Goal: Task Accomplishment & Management: Manage account settings

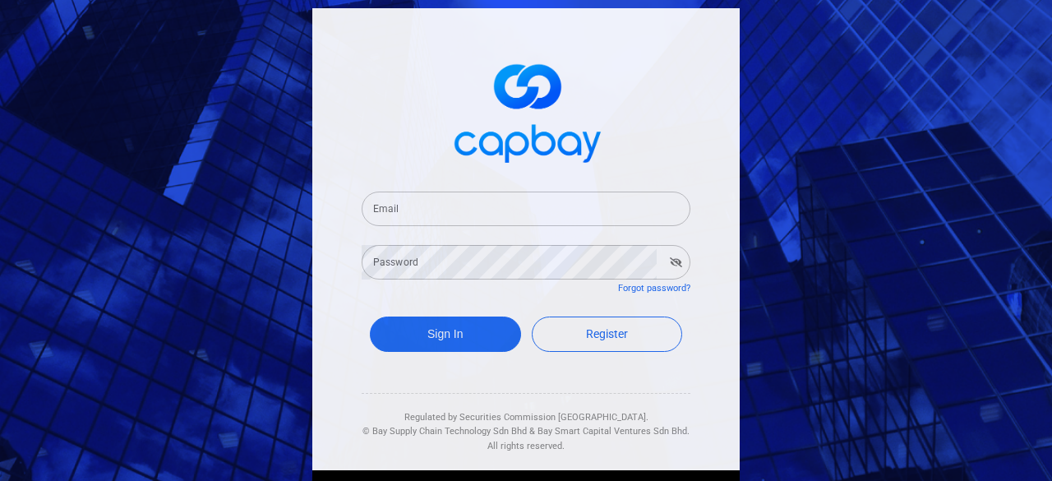
click at [552, 206] on input "Email" at bounding box center [526, 209] width 329 height 35
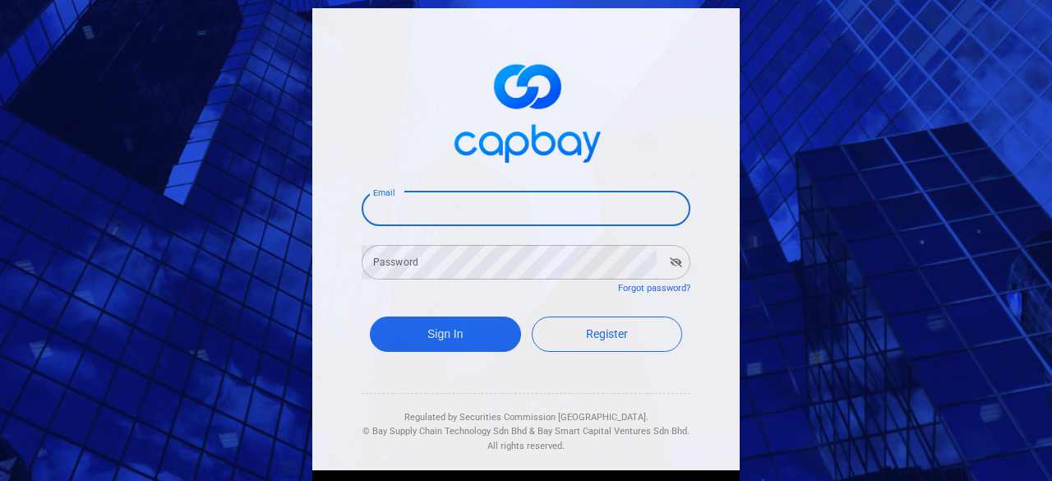
type input "[EMAIL_ADDRESS][DOMAIN_NAME]"
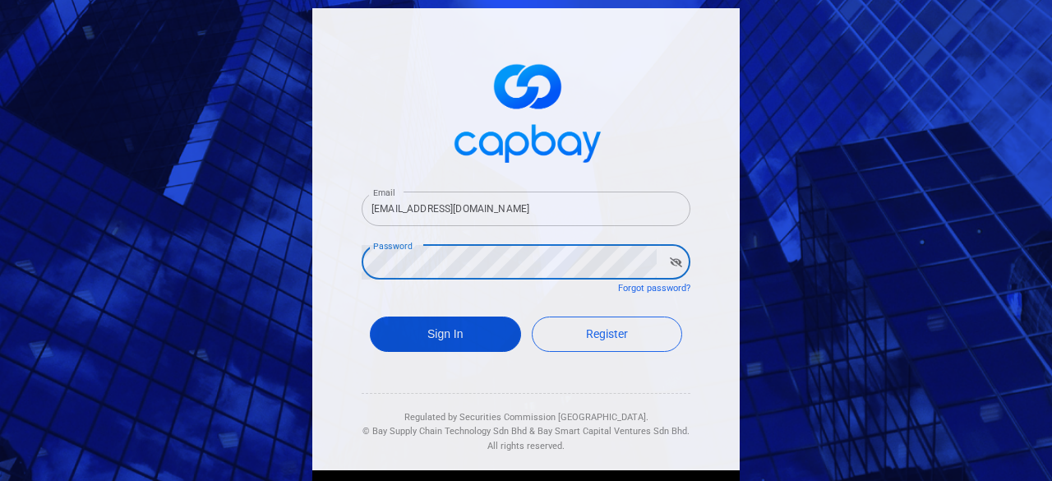
click at [447, 336] on button "Sign In" at bounding box center [445, 333] width 151 height 35
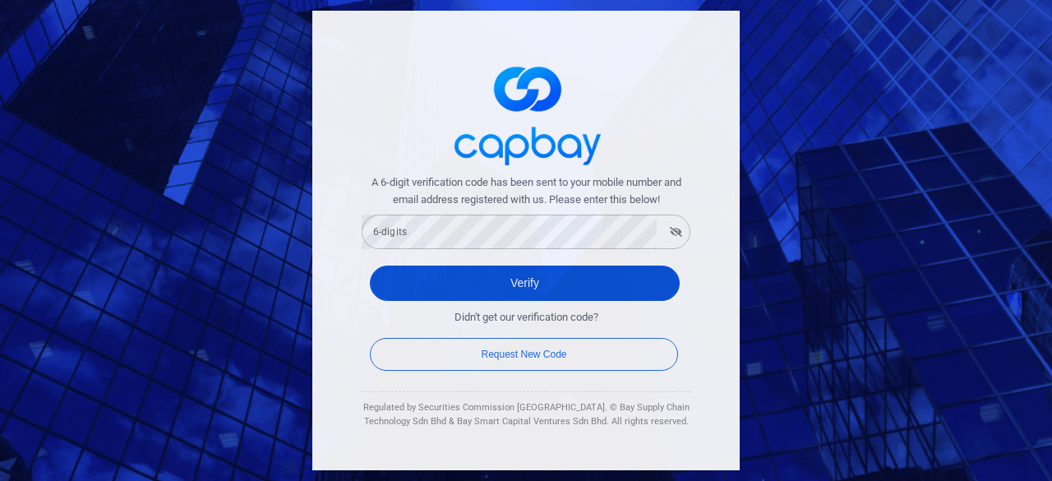
click at [529, 285] on button "Verify" at bounding box center [525, 282] width 310 height 35
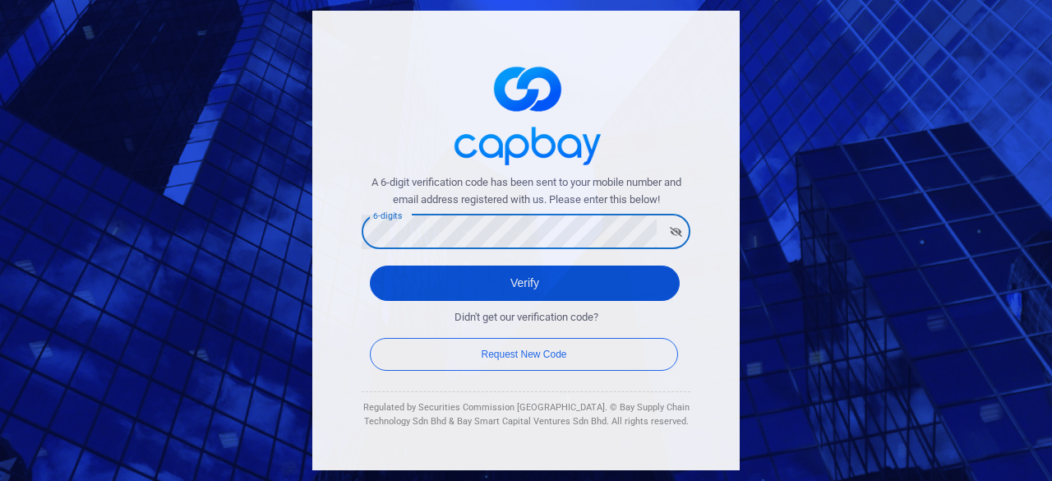
click at [524, 286] on button "Verify" at bounding box center [525, 282] width 310 height 35
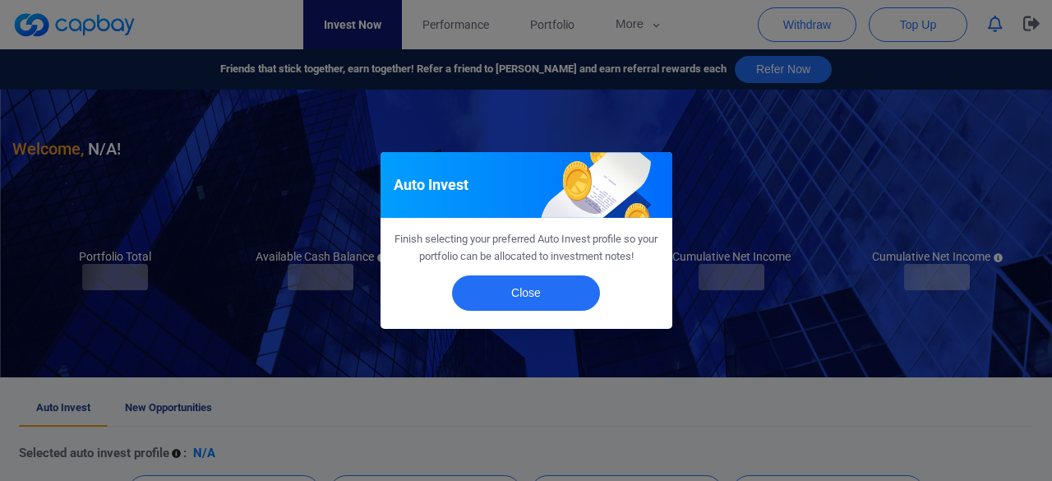
checkbox input "true"
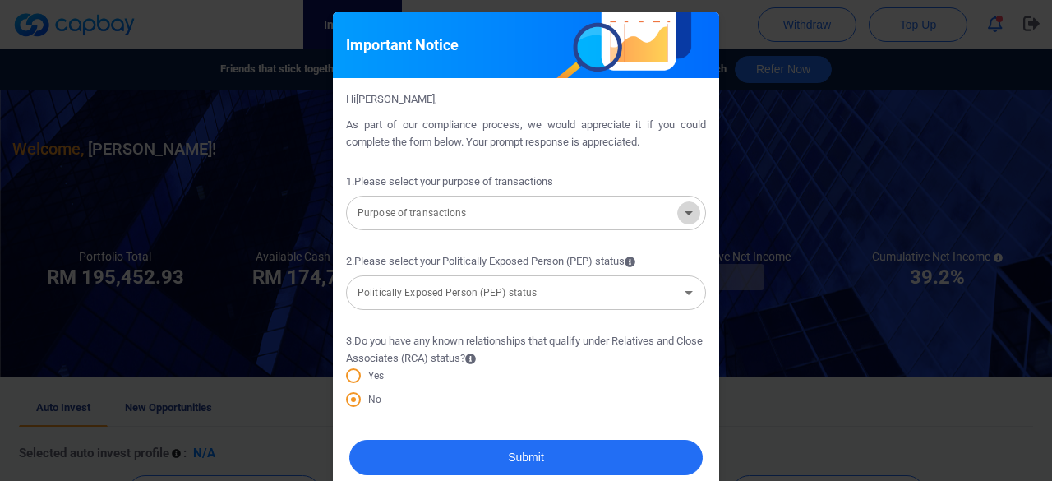
click at [681, 221] on icon "Open" at bounding box center [689, 213] width 20 height 20
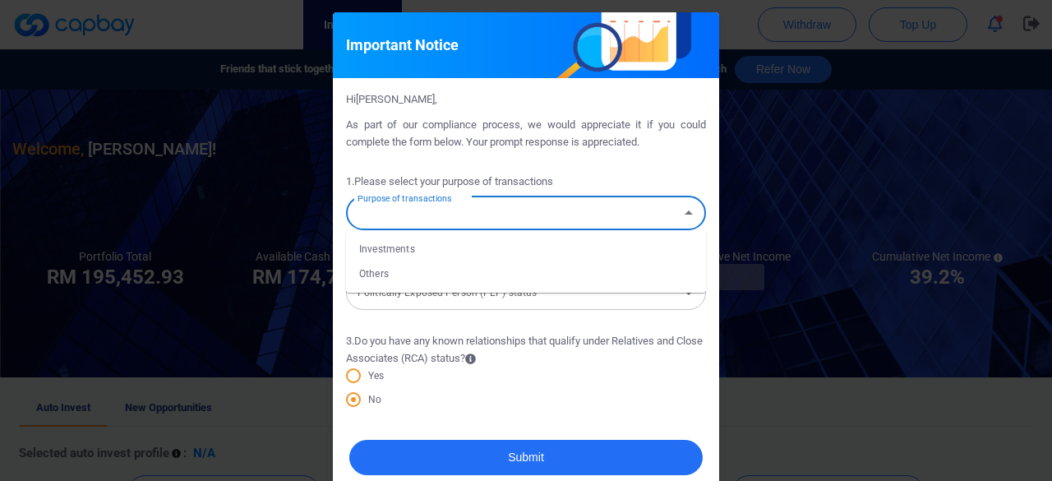
click at [474, 251] on li "Investments" at bounding box center [526, 249] width 360 height 25
type input "Investments"
click at [684, 295] on icon "Open" at bounding box center [689, 293] width 20 height 20
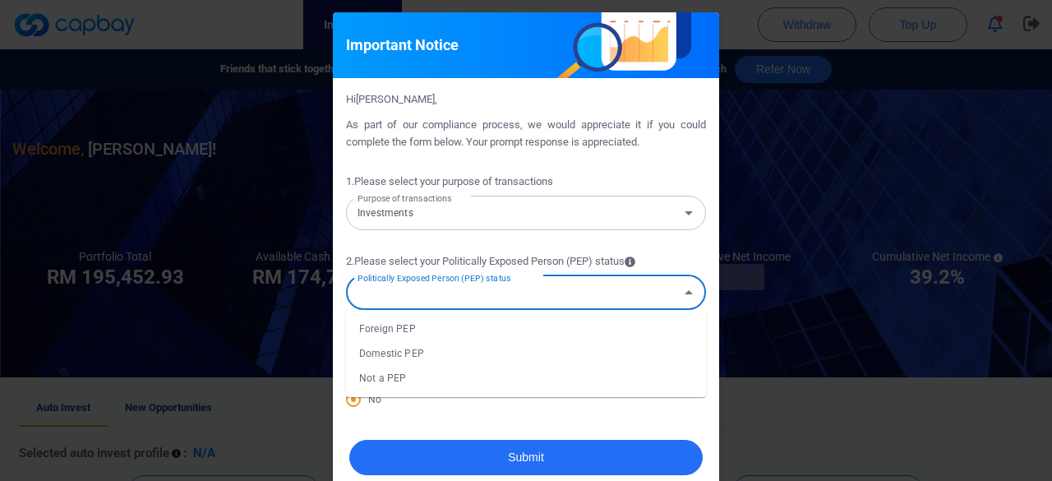
click at [396, 383] on li "Not a PEP" at bounding box center [526, 378] width 360 height 25
type input "Not a PEP"
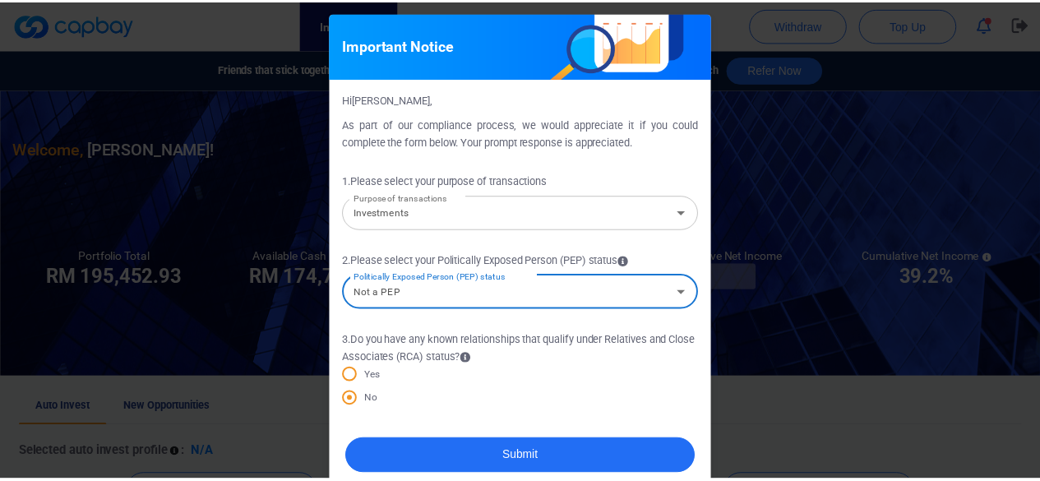
scroll to position [24, 0]
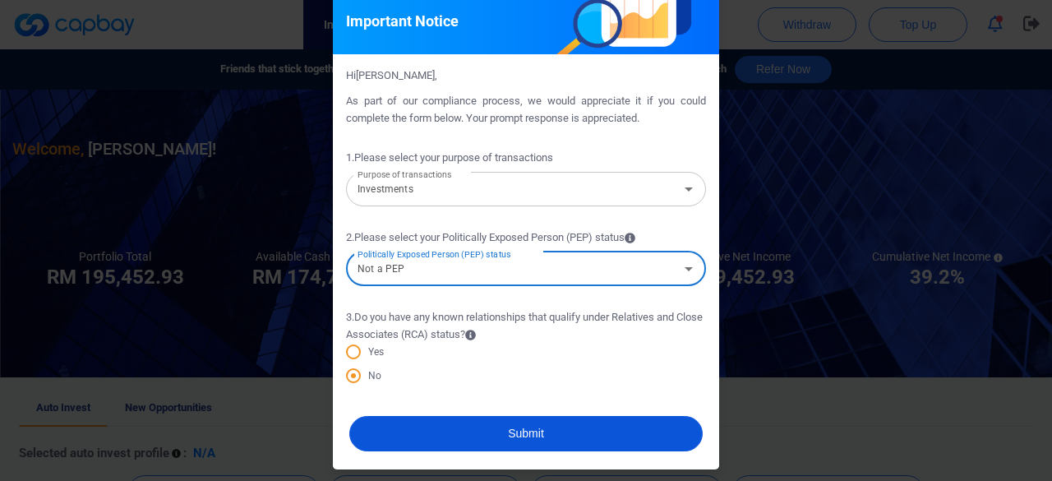
click at [526, 425] on button "Submit" at bounding box center [525, 433] width 353 height 35
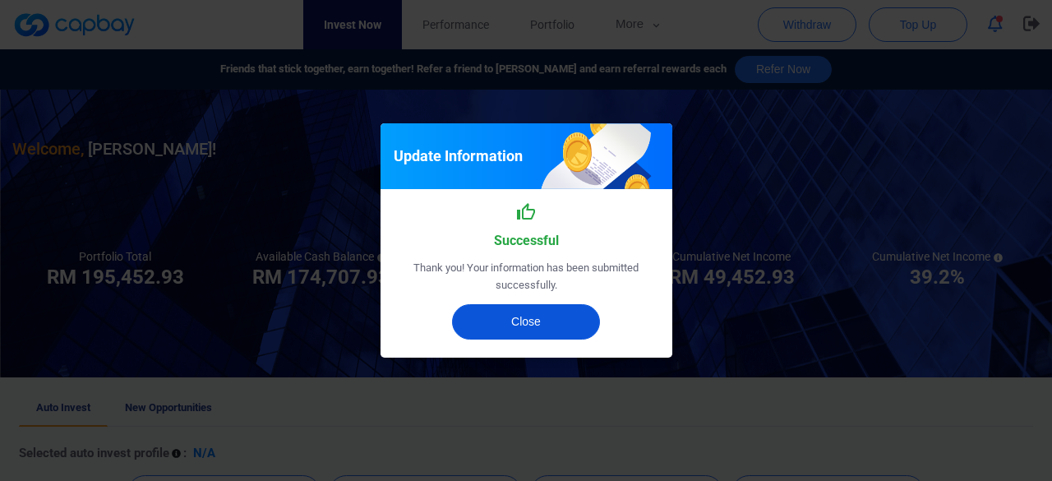
click at [522, 321] on button "Close" at bounding box center [526, 321] width 148 height 35
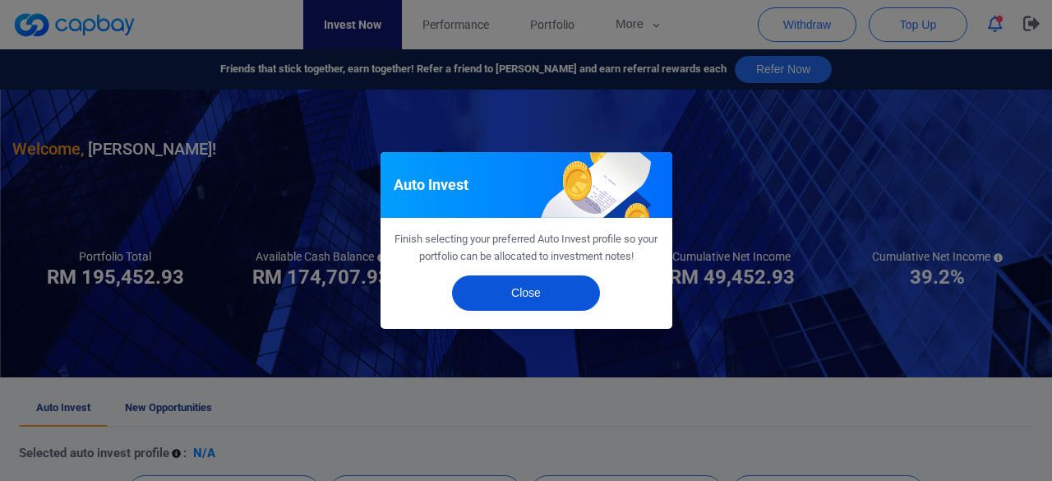
click at [534, 290] on button "Close" at bounding box center [526, 292] width 148 height 35
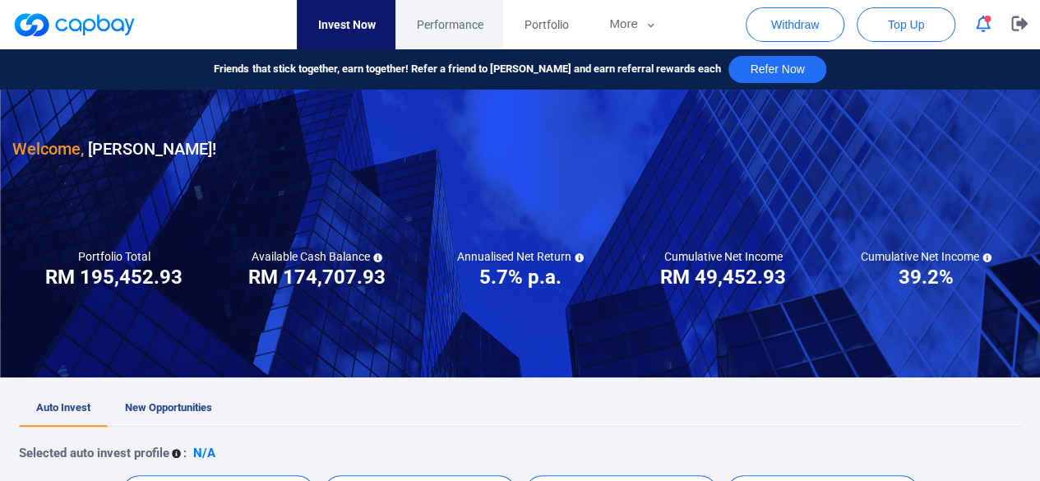
click at [467, 22] on span "Performance" at bounding box center [449, 25] width 67 height 18
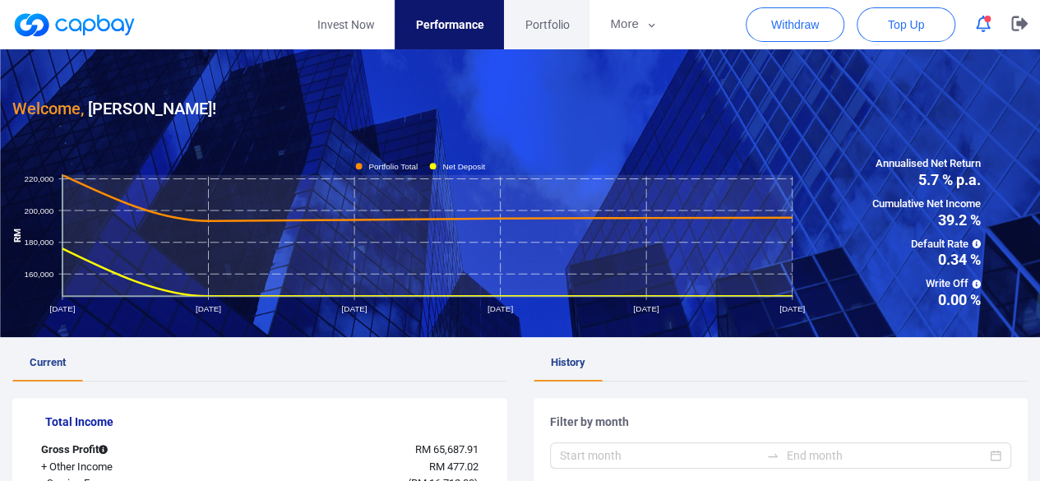
click at [556, 31] on span "Portfolio" at bounding box center [546, 25] width 44 height 18
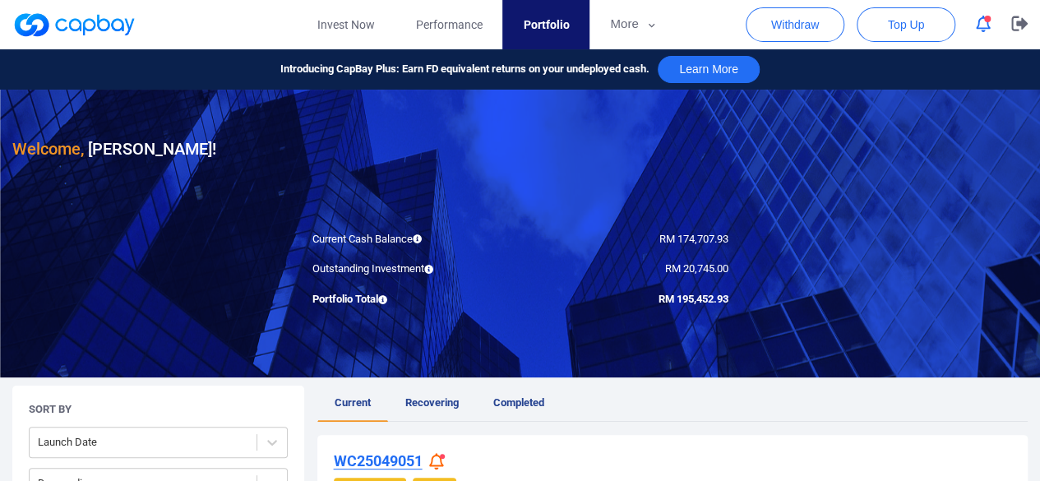
click at [908, 149] on div "Welcome, [PERSON_NAME] !" at bounding box center [519, 126] width 1015 height 72
click at [646, 24] on icon "button" at bounding box center [651, 25] width 12 height 15
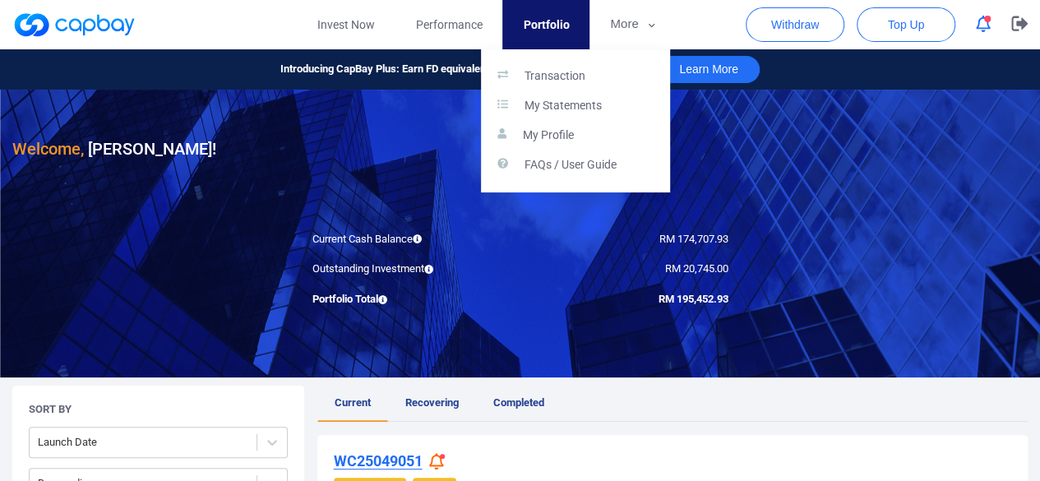
click at [838, 163] on button "button" at bounding box center [520, 240] width 1040 height 481
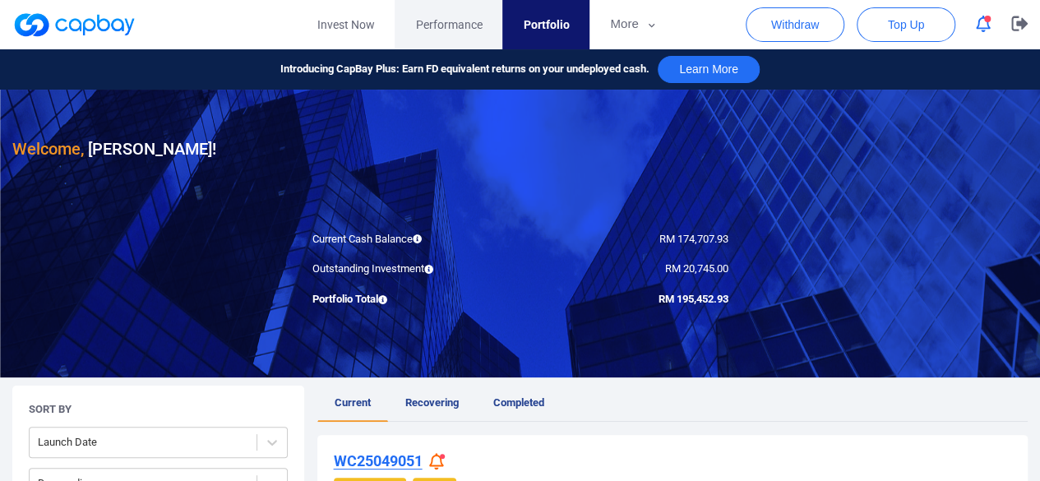
click at [471, 17] on span "Performance" at bounding box center [448, 25] width 67 height 18
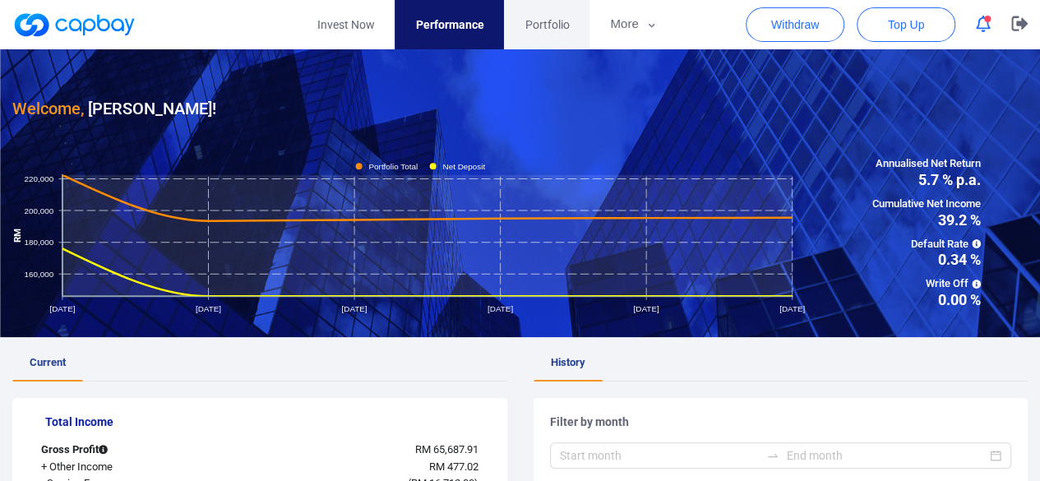
click at [556, 27] on span "Portfolio" at bounding box center [546, 25] width 44 height 18
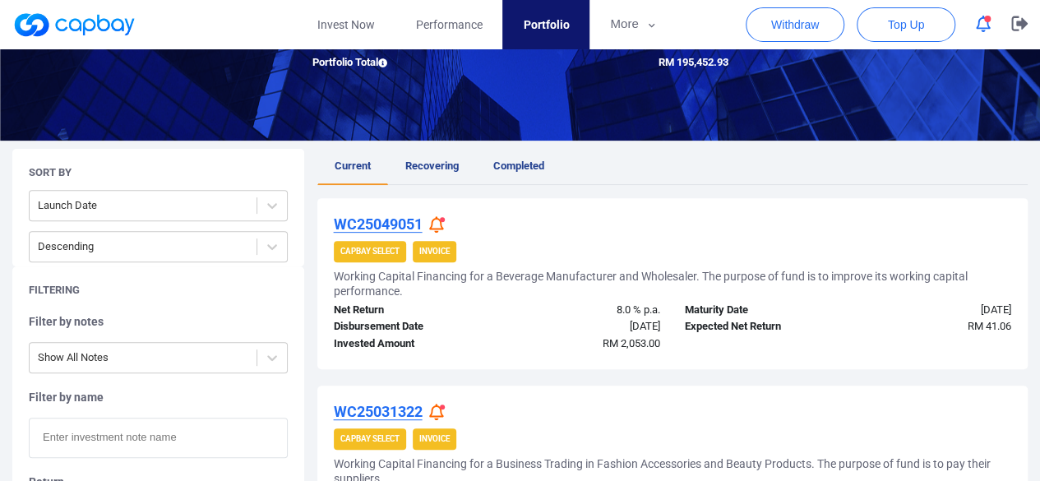
scroll to position [164, 0]
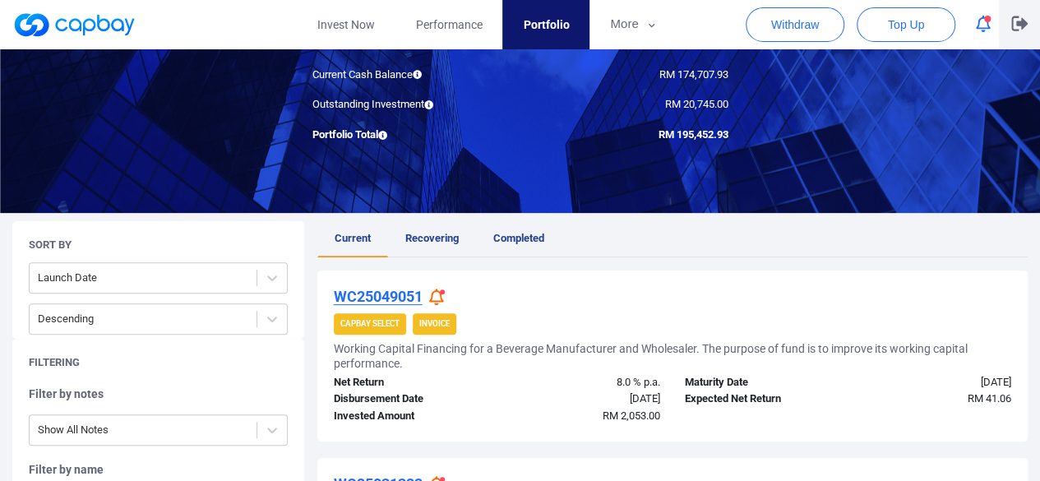
click at [1026, 26] on icon "button" at bounding box center [1019, 24] width 16 height 16
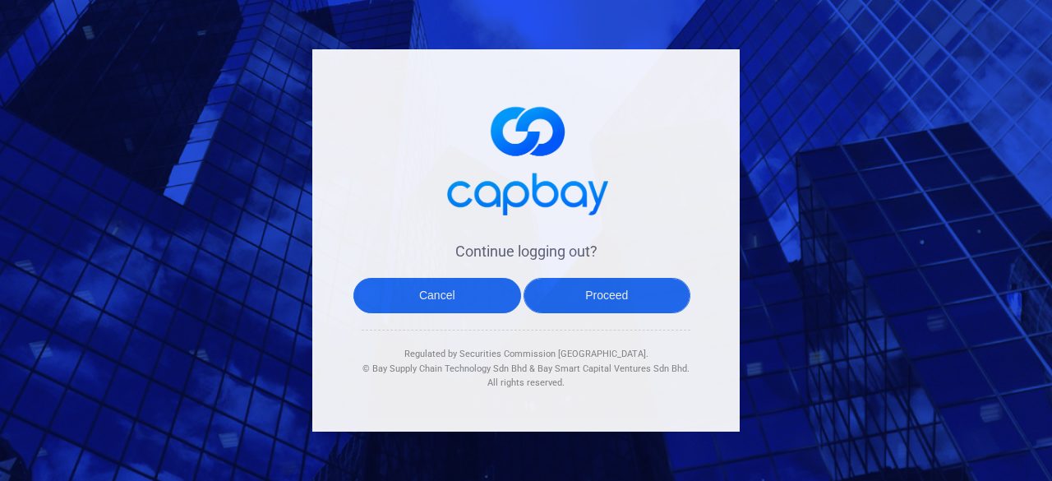
click at [605, 293] on button "Proceed" at bounding box center [608, 295] width 168 height 35
